Goal: Task Accomplishment & Management: Complete application form

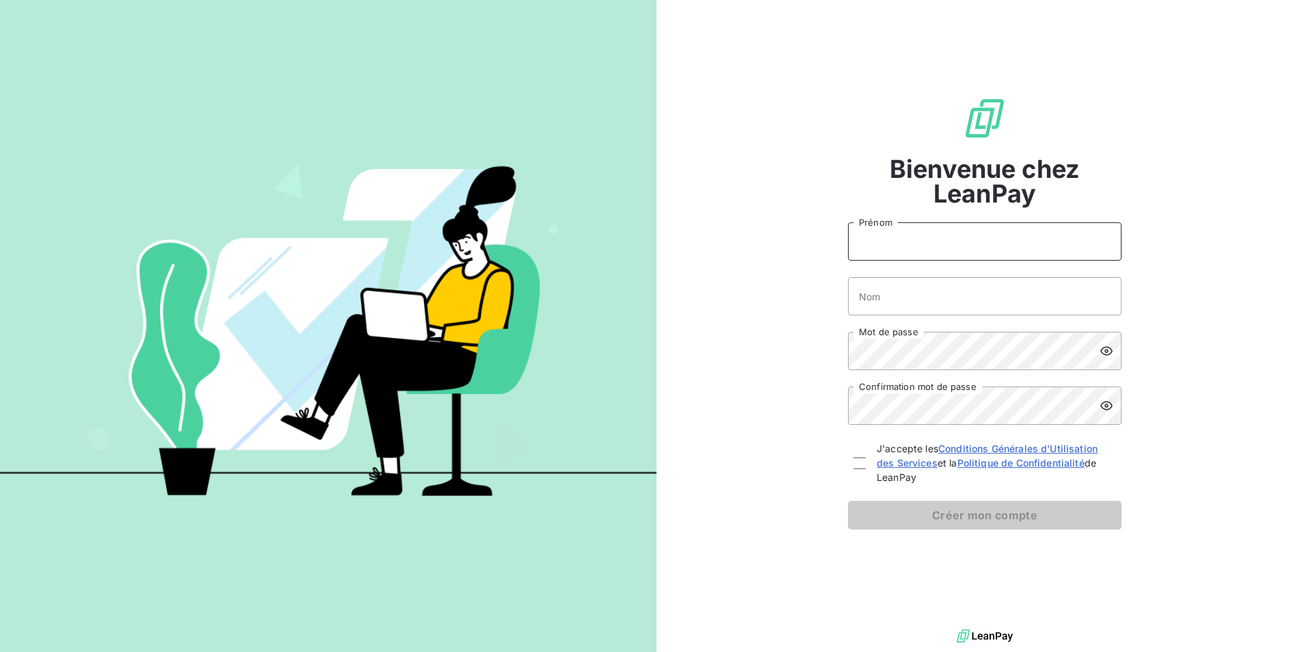
click at [883, 241] on input "Prénom" at bounding box center [984, 241] width 273 height 38
type input "[PERSON_NAME]"
click at [903, 299] on input "Nom" at bounding box center [984, 296] width 273 height 38
type input "DOZINEL"
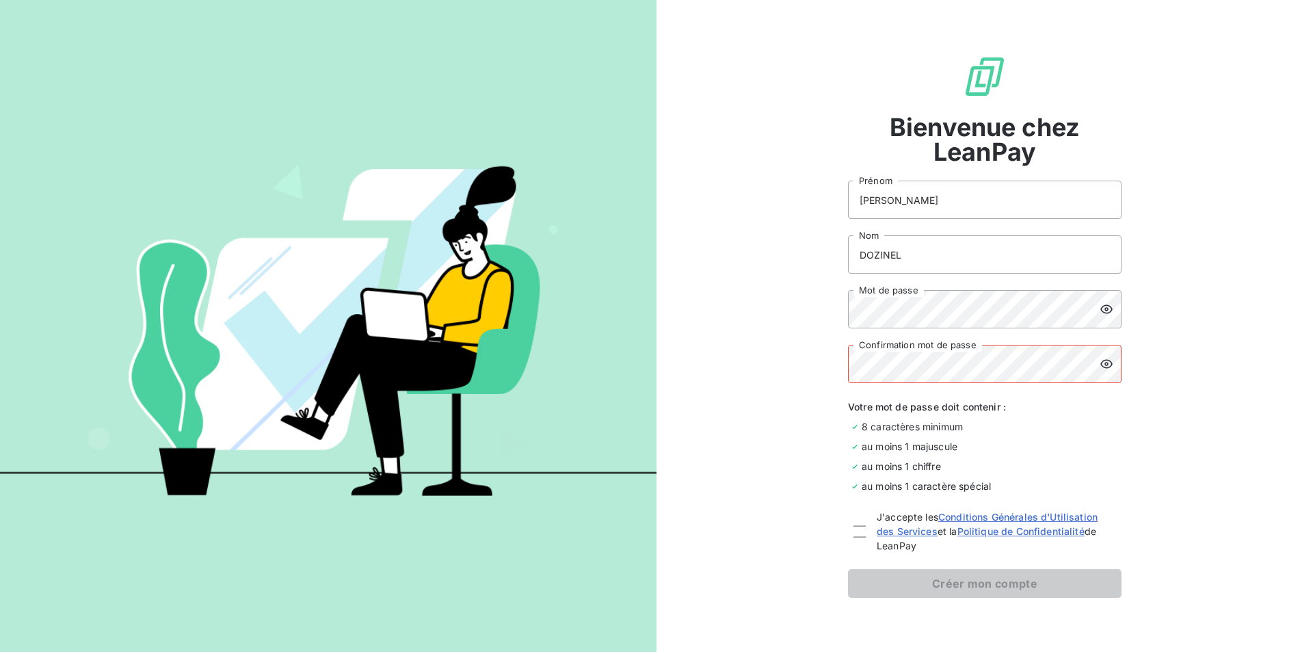
click at [1101, 308] on icon at bounding box center [1106, 309] width 12 height 9
click at [853, 531] on div at bounding box center [859, 531] width 12 height 12
checkbox input "true"
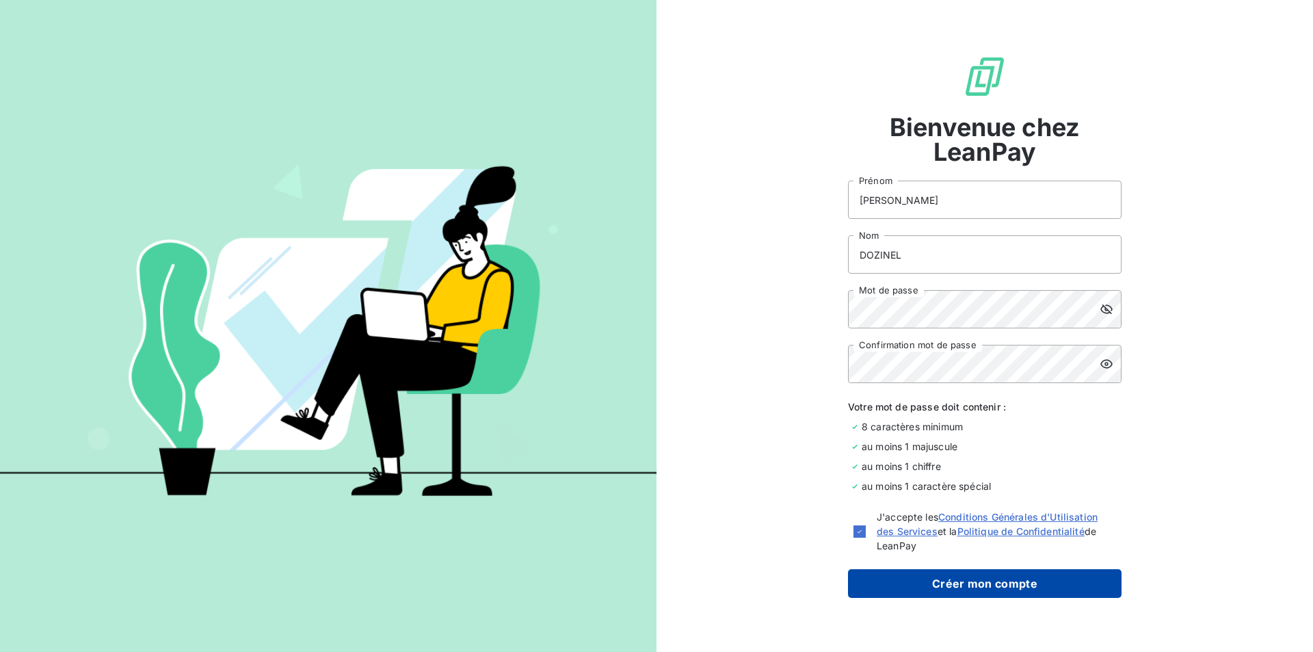
click at [950, 583] on button "Créer mon compte" at bounding box center [984, 583] width 273 height 29
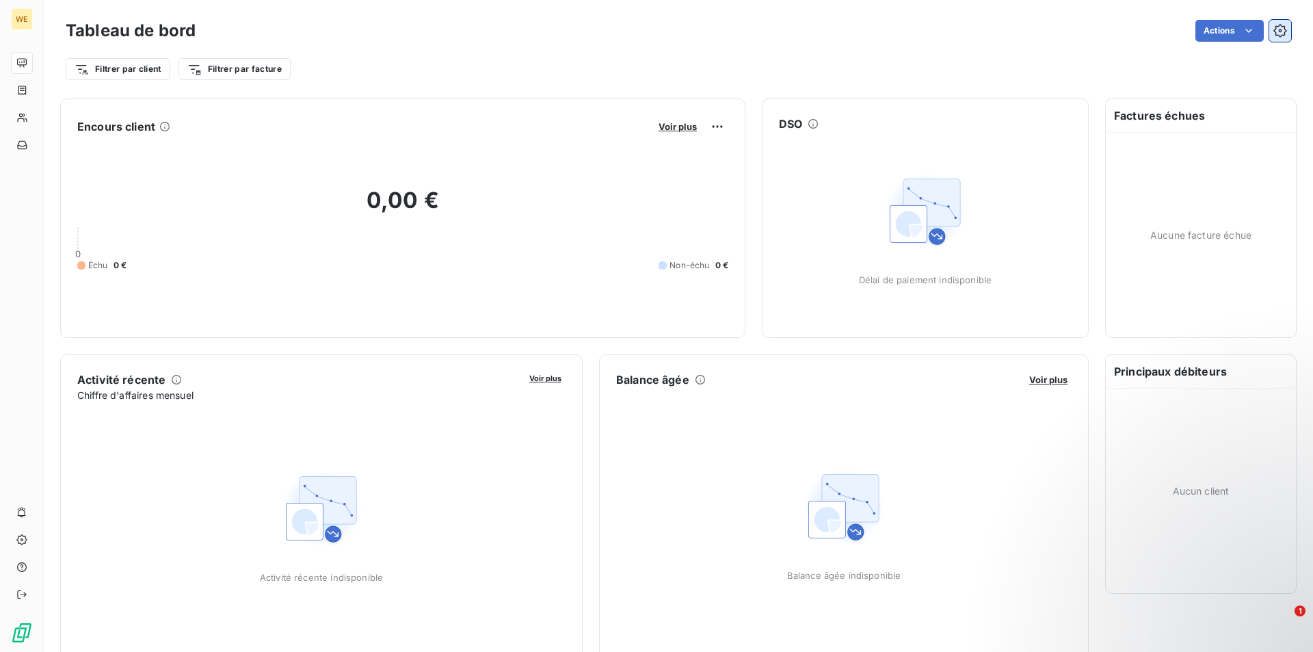
click at [1273, 29] on icon "button" at bounding box center [1280, 31] width 14 height 14
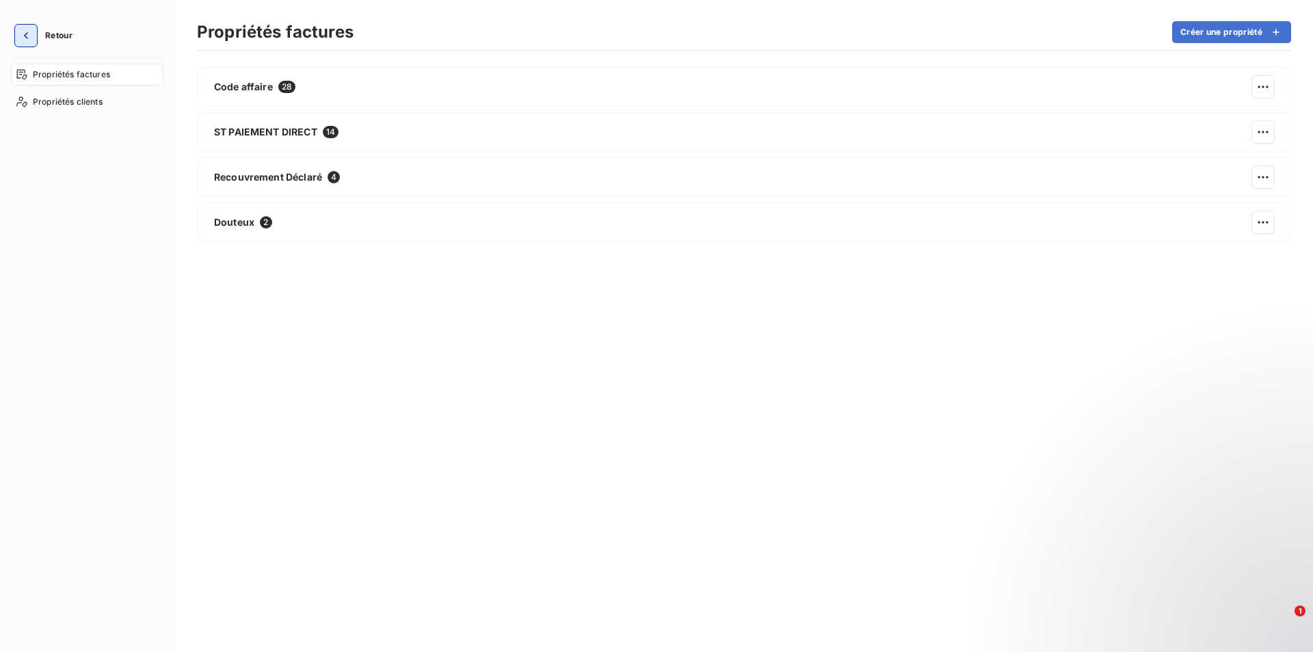
click at [28, 34] on icon "button" at bounding box center [26, 36] width 14 height 14
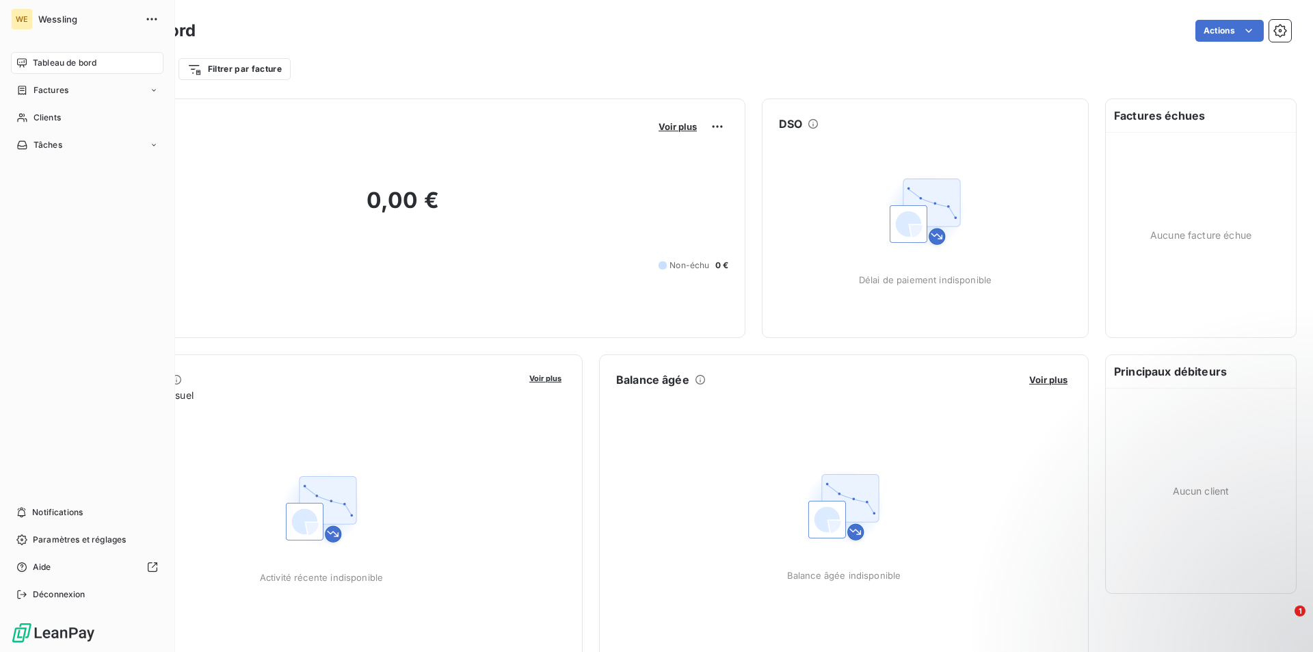
click at [59, 18] on span "Wessling" at bounding box center [87, 19] width 98 height 11
click at [71, 18] on span "Wessling" at bounding box center [87, 19] width 98 height 11
click at [36, 113] on span "Clients" at bounding box center [47, 117] width 27 height 12
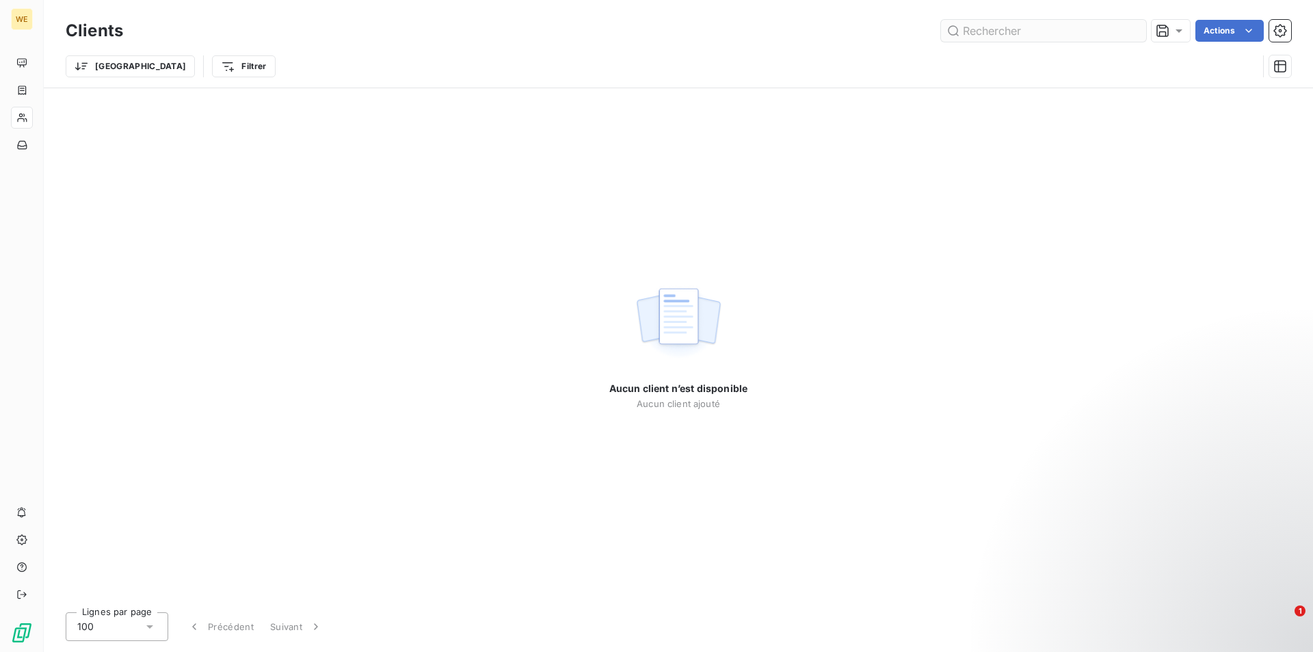
click at [991, 23] on input "text" at bounding box center [1043, 31] width 205 height 22
type input "[PERSON_NAME]"
